Goal: Transaction & Acquisition: Book appointment/travel/reservation

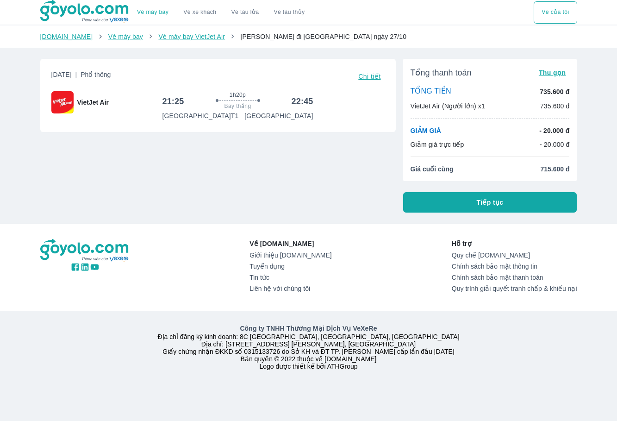
click at [498, 205] on span "Tiếp tục" at bounding box center [490, 202] width 27 height 9
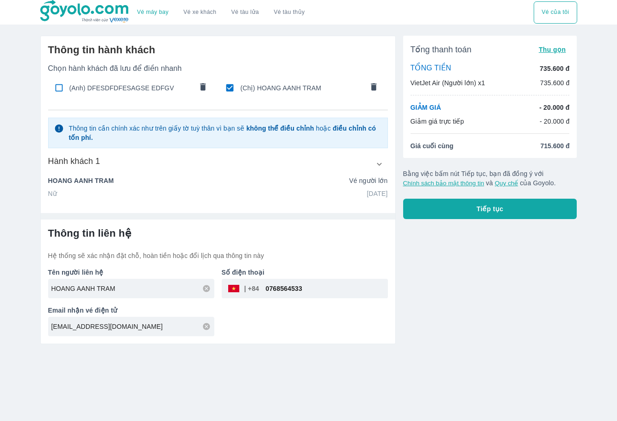
click at [454, 211] on button "Tiếp tục" at bounding box center [490, 209] width 174 height 20
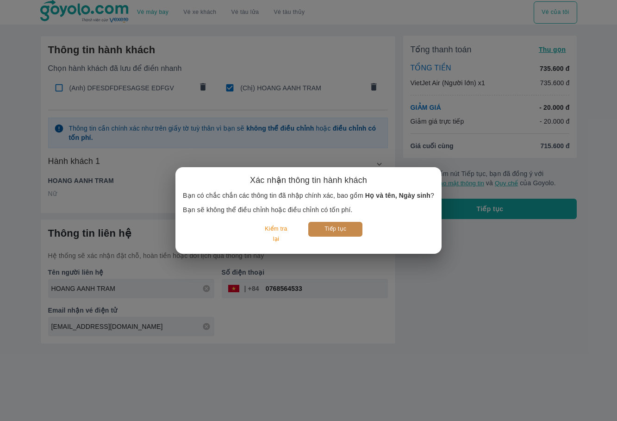
click at [343, 227] on button "Tiếp tục" at bounding box center [335, 229] width 54 height 14
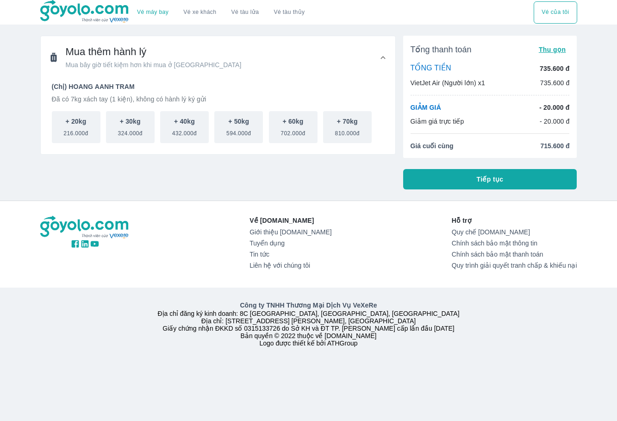
click at [452, 177] on button "Tiếp tục" at bounding box center [490, 179] width 174 height 20
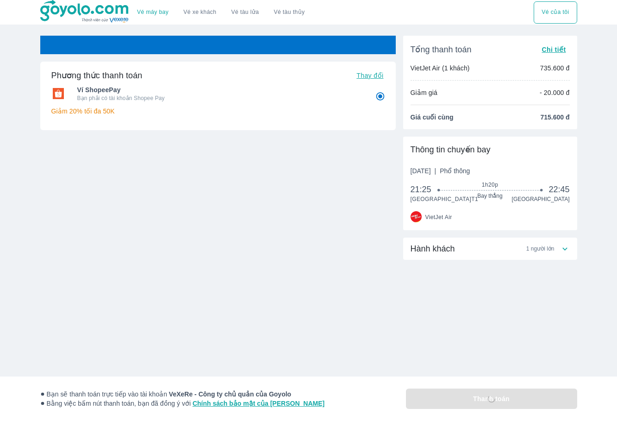
radio input "false"
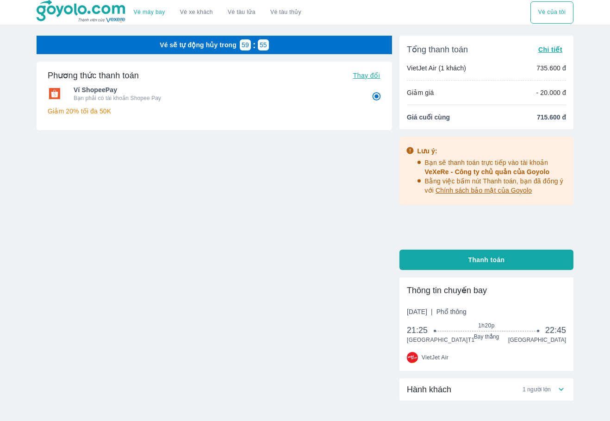
click at [361, 79] on span "Thay đổi" at bounding box center [366, 75] width 27 height 7
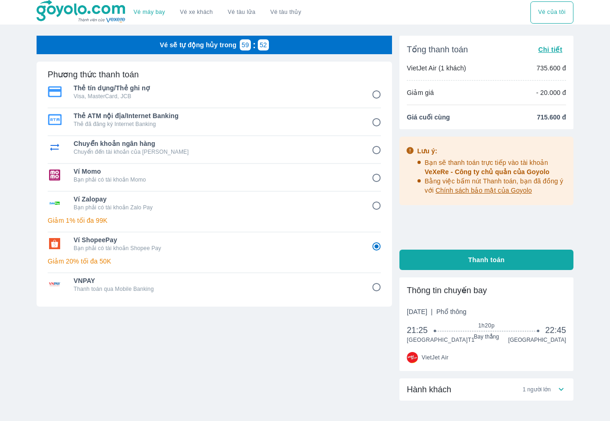
drag, startPoint x: 349, startPoint y: 260, endPoint x: 373, endPoint y: 261, distance: 24.1
click at [352, 261] on p "Giảm 20% tối đa 50K" at bounding box center [214, 260] width 333 height 9
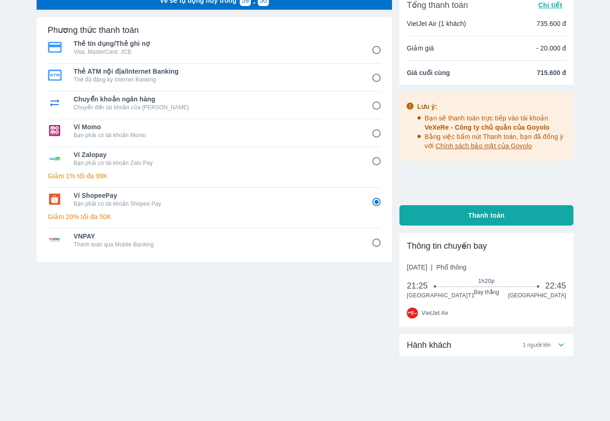
scroll to position [62, 0]
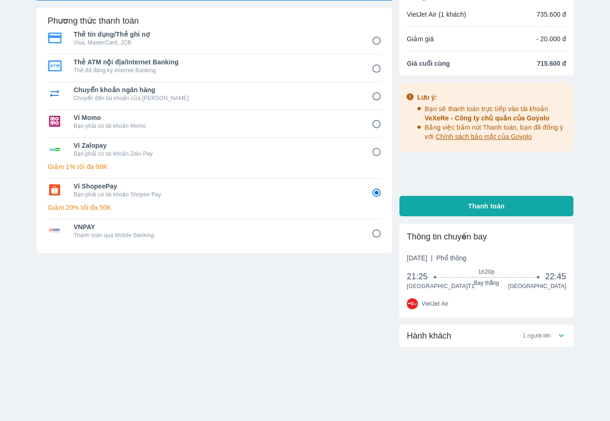
click at [485, 206] on div "Tổng thanh toán Chi tiết VietJet Air (1 khách) 735.600 đ Giảm giá - 20.000 đ Gi…" at bounding box center [486, 201] width 174 height 439
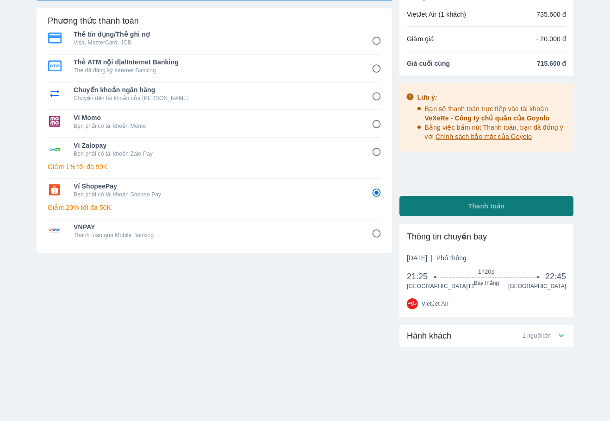
click at [485, 201] on span "Thanh toán" at bounding box center [486, 205] width 37 height 9
radio input "false"
